Goal: Task Accomplishment & Management: Use online tool/utility

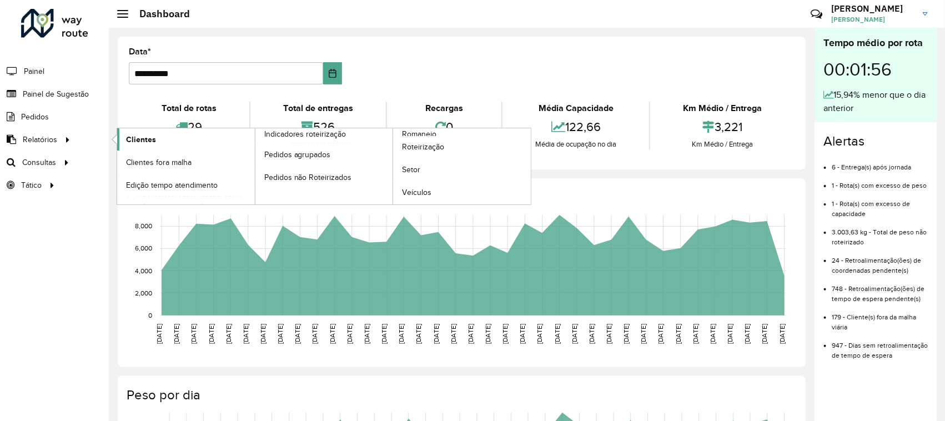
click at [204, 137] on link "Clientes" at bounding box center [186, 139] width 138 height 22
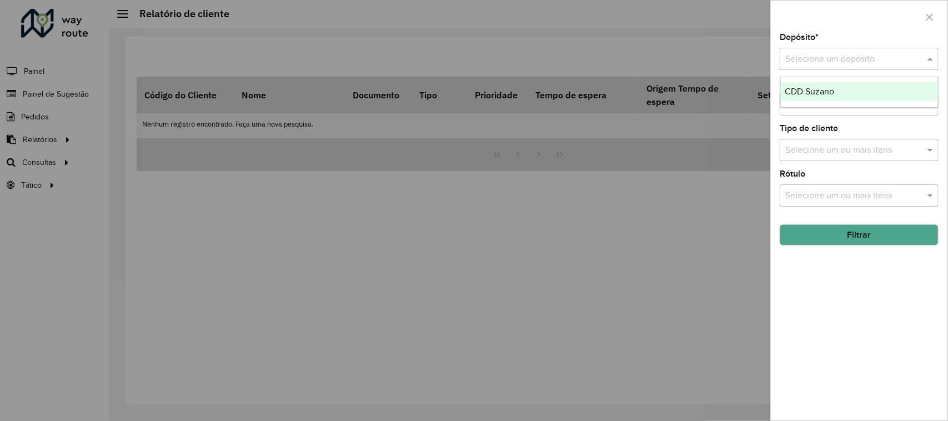
click at [877, 51] on div "Selecione um depósito" at bounding box center [859, 59] width 159 height 22
click at [859, 84] on div "CDD Suzano" at bounding box center [860, 91] width 158 height 19
click at [848, 152] on input "text" at bounding box center [853, 150] width 142 height 13
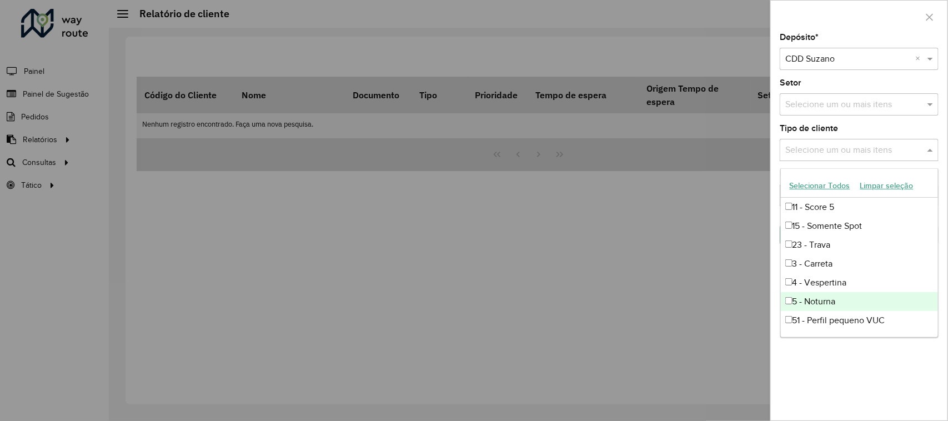
click at [827, 301] on div "5 - Noturna" at bounding box center [860, 301] width 158 height 19
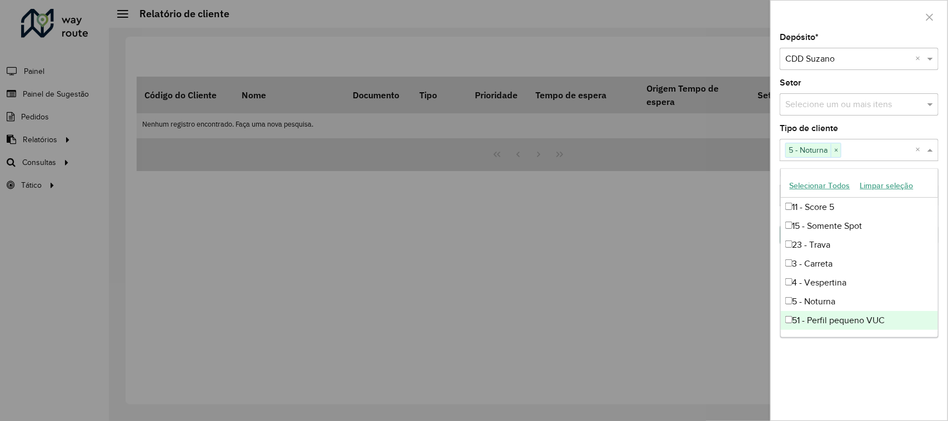
click at [834, 367] on div "Depósito * Selecione um depósito × CDD Suzano × Setor Selecione um ou mais iten…" at bounding box center [859, 226] width 177 height 387
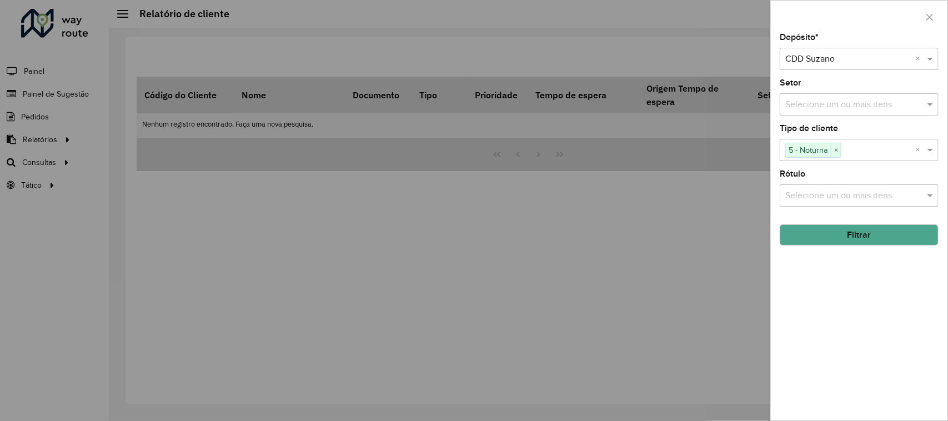
click at [897, 237] on button "Filtrar" at bounding box center [859, 234] width 159 height 21
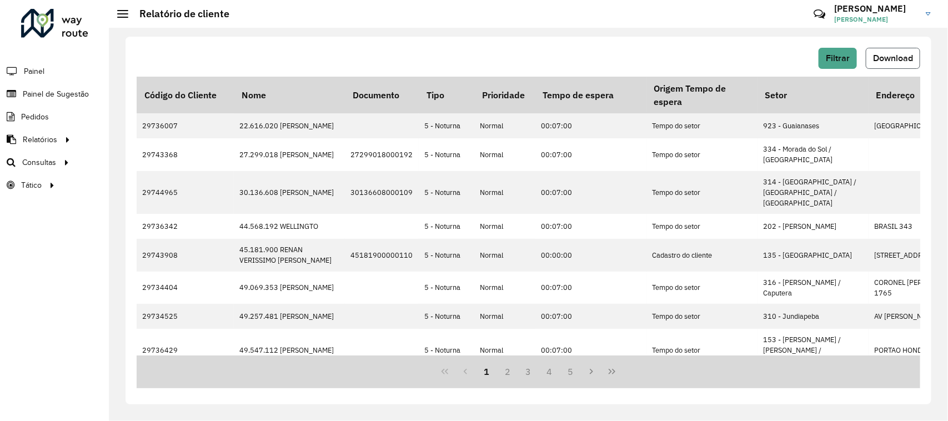
click at [873, 64] on button "Download" at bounding box center [893, 58] width 54 height 21
click at [148, 167] on span "Roteirização" at bounding box center [148, 163] width 45 height 12
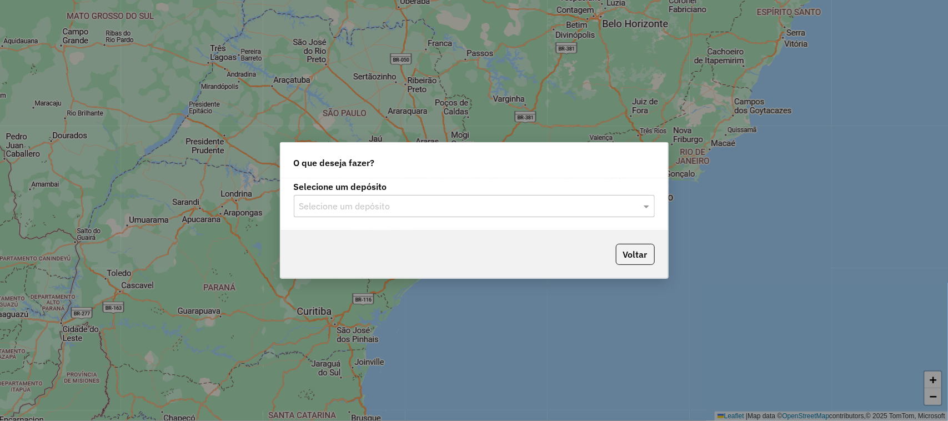
click at [413, 215] on div "Selecione um depósito" at bounding box center [474, 206] width 361 height 22
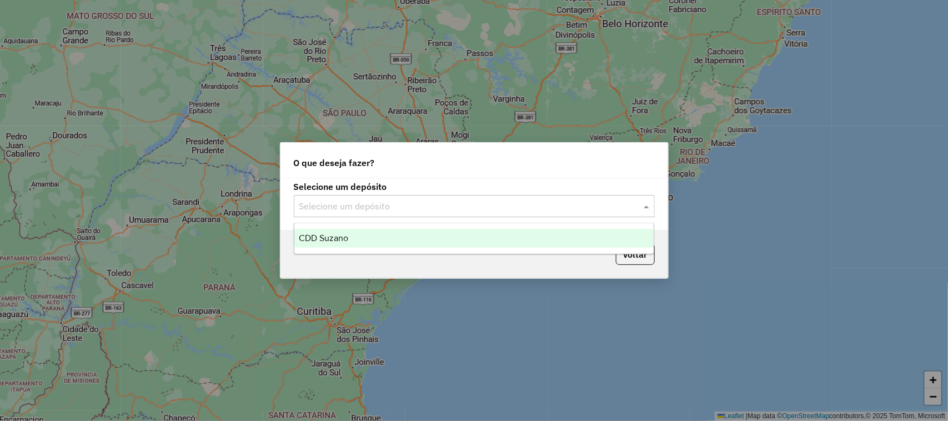
click at [419, 233] on div "CDD Suzano" at bounding box center [474, 238] width 360 height 19
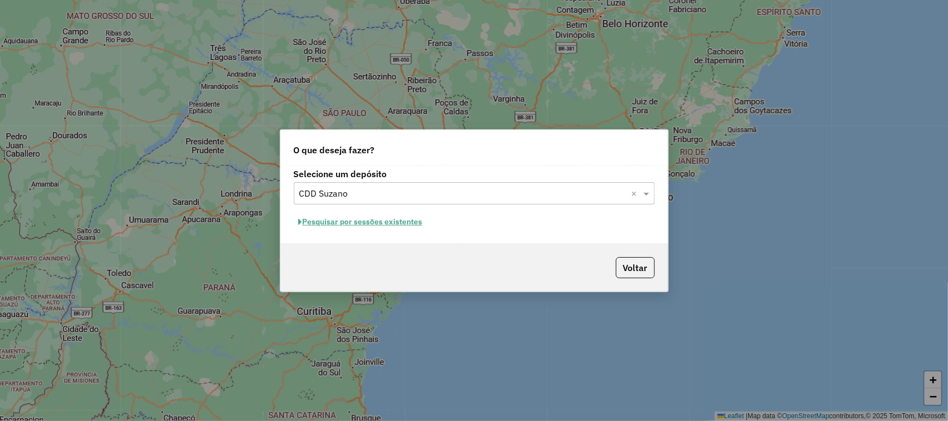
click at [355, 223] on button "Pesquisar por sessões existentes" at bounding box center [361, 221] width 134 height 17
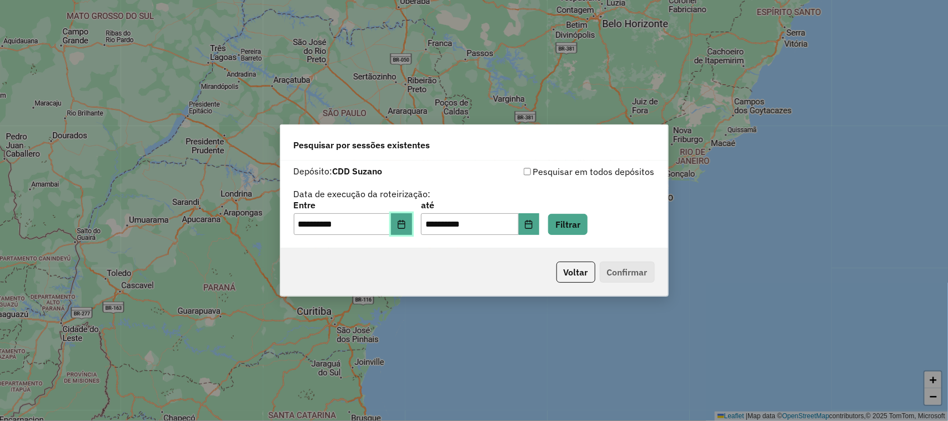
click at [412, 223] on button "Choose Date" at bounding box center [401, 224] width 21 height 22
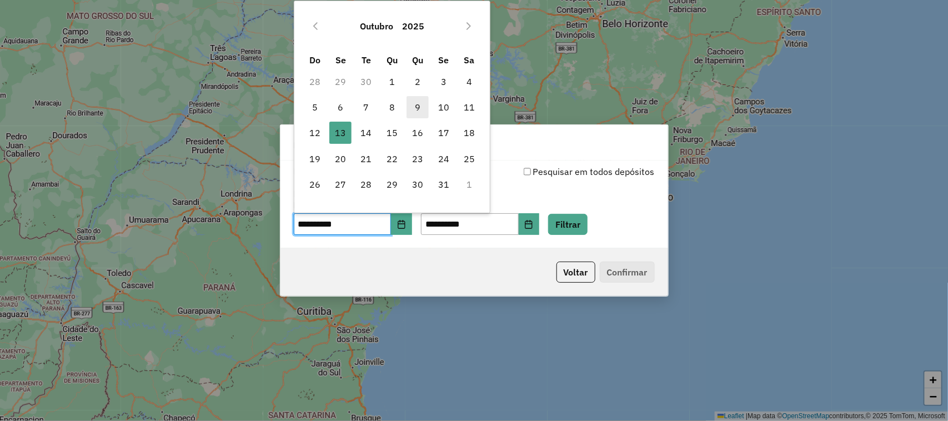
click at [416, 104] on span "9" at bounding box center [417, 107] width 22 height 22
type input "**********"
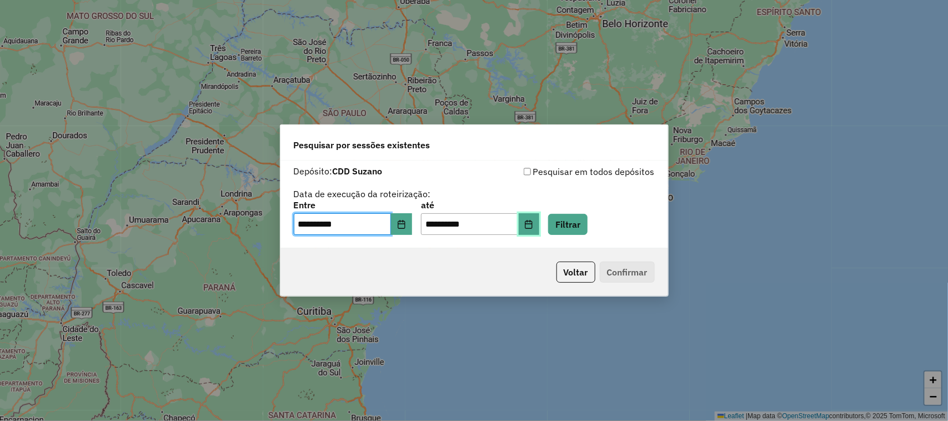
click at [536, 219] on button "Choose Date" at bounding box center [529, 224] width 21 height 22
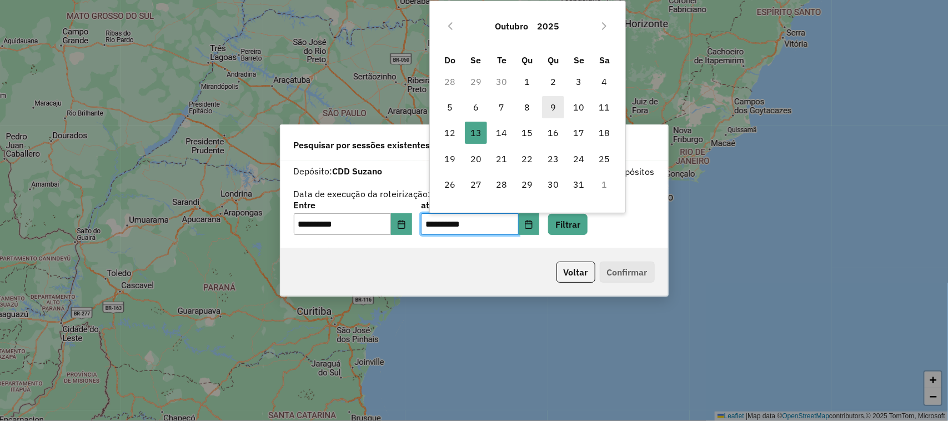
click at [553, 108] on span "9" at bounding box center [553, 107] width 22 height 22
type input "**********"
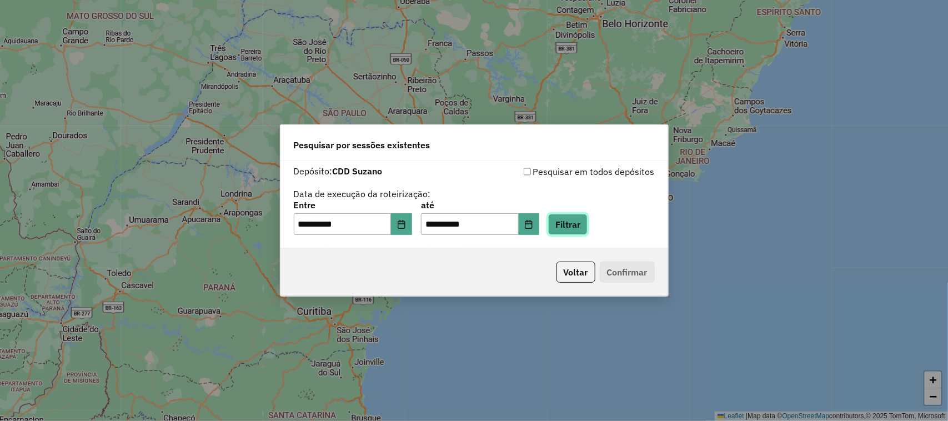
click at [572, 224] on button "Filtrar" at bounding box center [567, 224] width 39 height 21
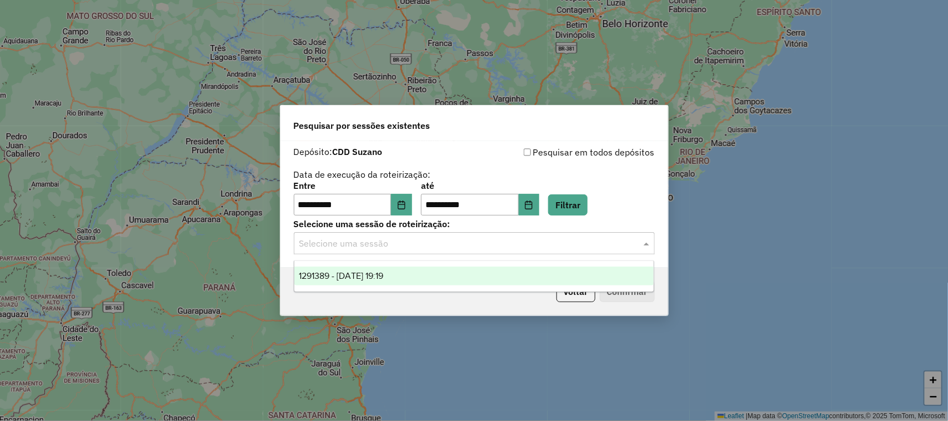
click at [450, 245] on input "text" at bounding box center [463, 243] width 328 height 13
click at [454, 277] on div "1291389 - 09/10/2025 19:19" at bounding box center [474, 276] width 360 height 19
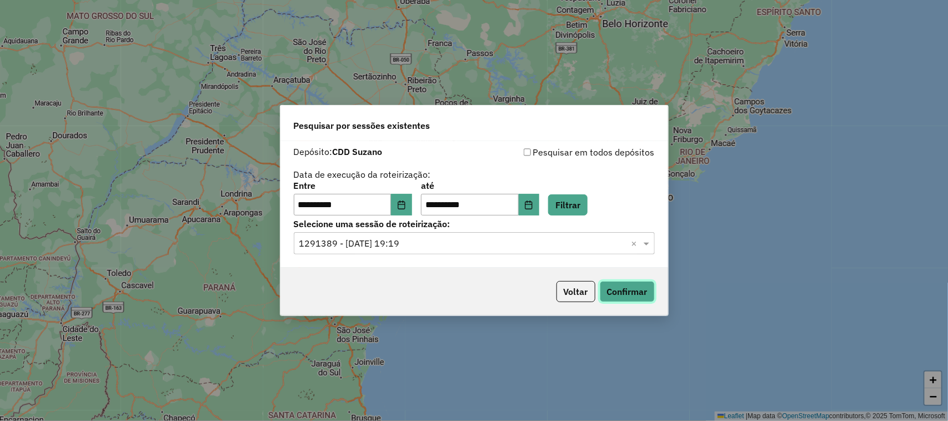
click at [645, 298] on button "Confirmar" at bounding box center [627, 291] width 55 height 21
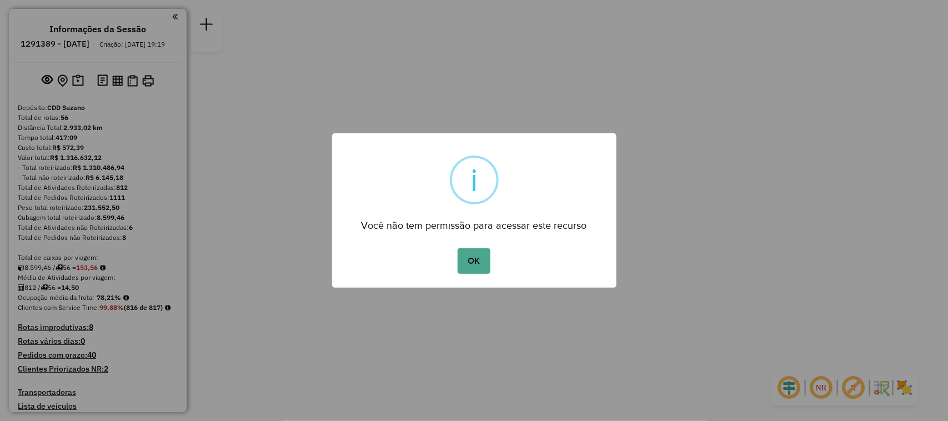
click at [484, 242] on div "× i Você não tem permissão para acessar este recurso OK No Cancel" at bounding box center [474, 210] width 284 height 155
click at [465, 279] on div "× i Você não tem permissão para acessar este recurso OK No Cancel" at bounding box center [474, 210] width 284 height 155
click at [470, 264] on button "OK" at bounding box center [474, 261] width 33 height 26
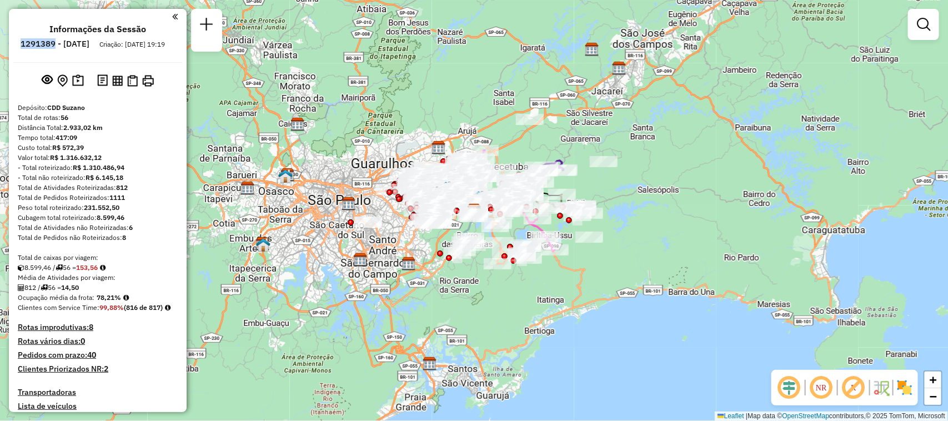
drag, startPoint x: 87, startPoint y: 42, endPoint x: 53, endPoint y: 43, distance: 34.4
click at [53, 43] on h6 "1291389 - [DATE]" at bounding box center [55, 44] width 69 height 10
copy h6 "1291389"
